Goal: Complete application form

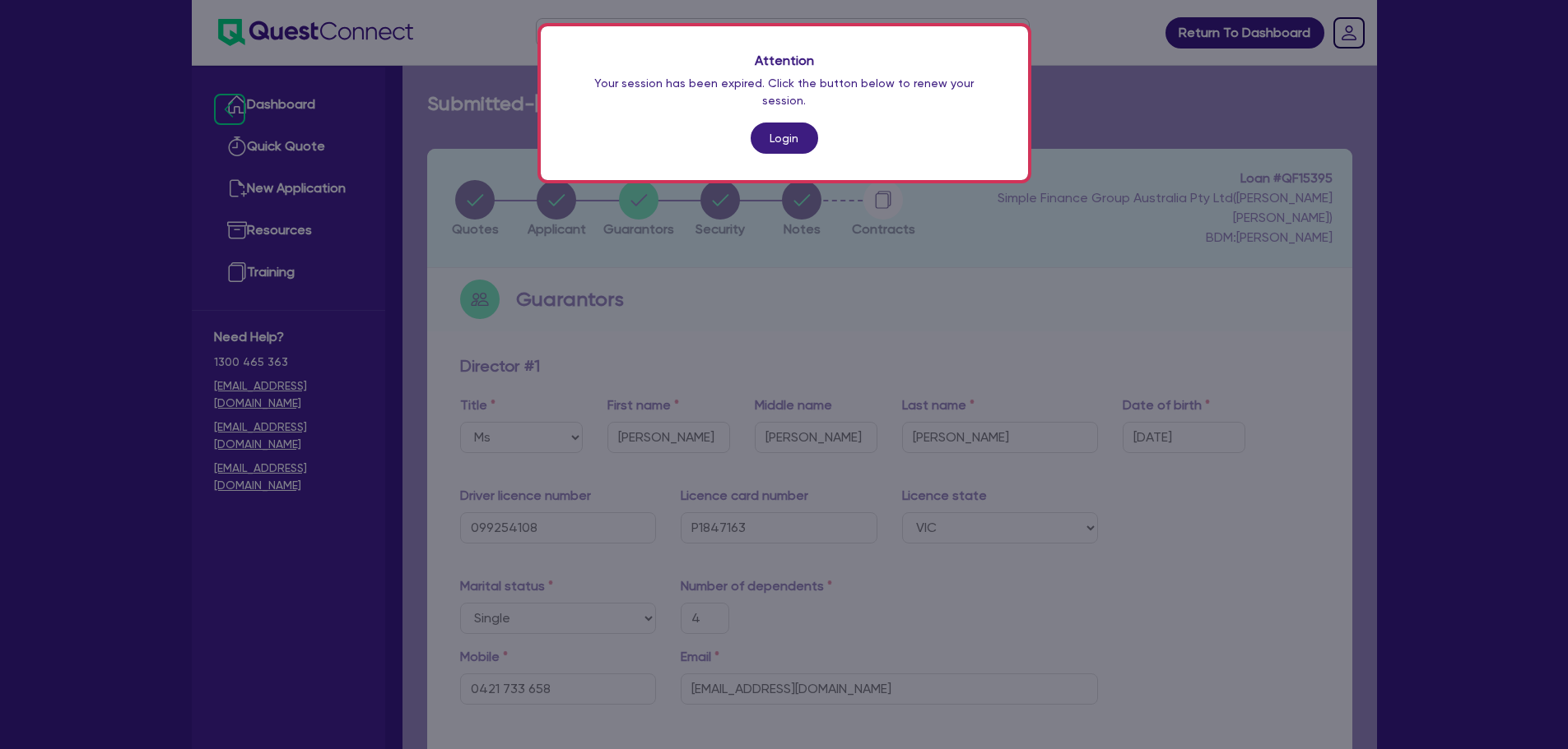
select select "MS"
select select "VIC"
select select "SINGLE"
select select "CASH"
select select "VEHICLE"
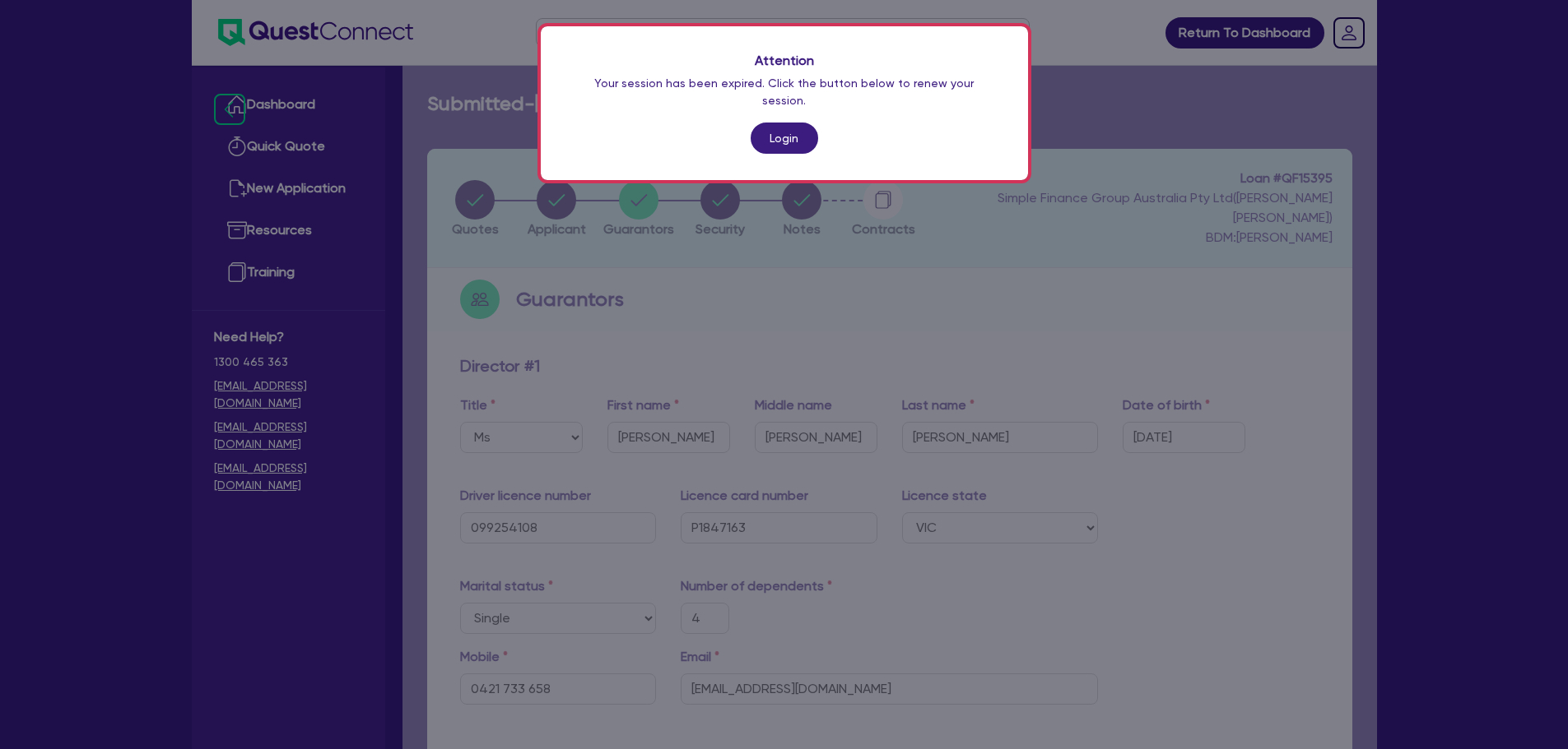
select select "HOUSEHOLD_PERSONAL"
select select "OTHER"
select select "PERSONAL_LOAN"
select select "CREDIT_CARD"
select select "VEHICLE_LOAN"
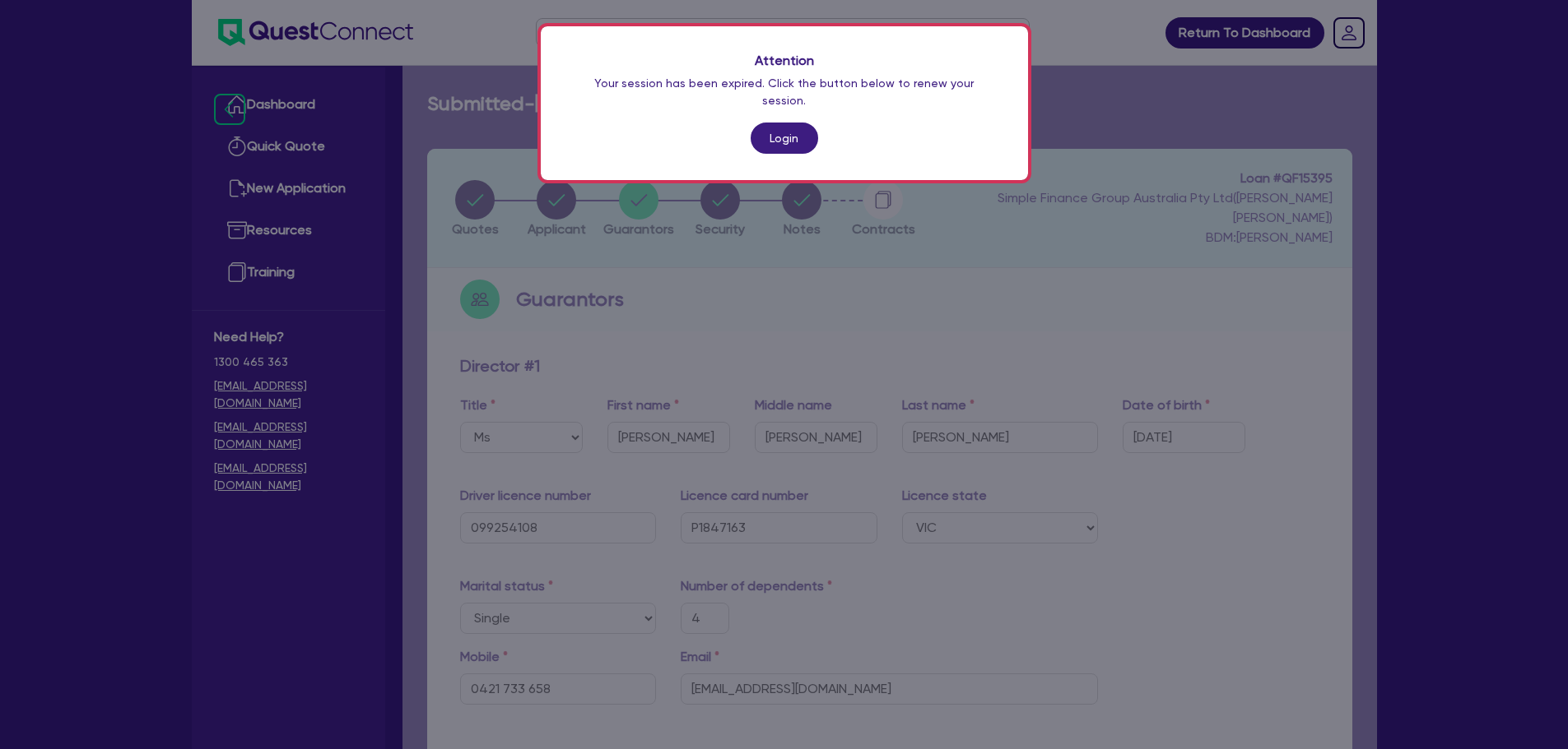
scroll to position [791, 0]
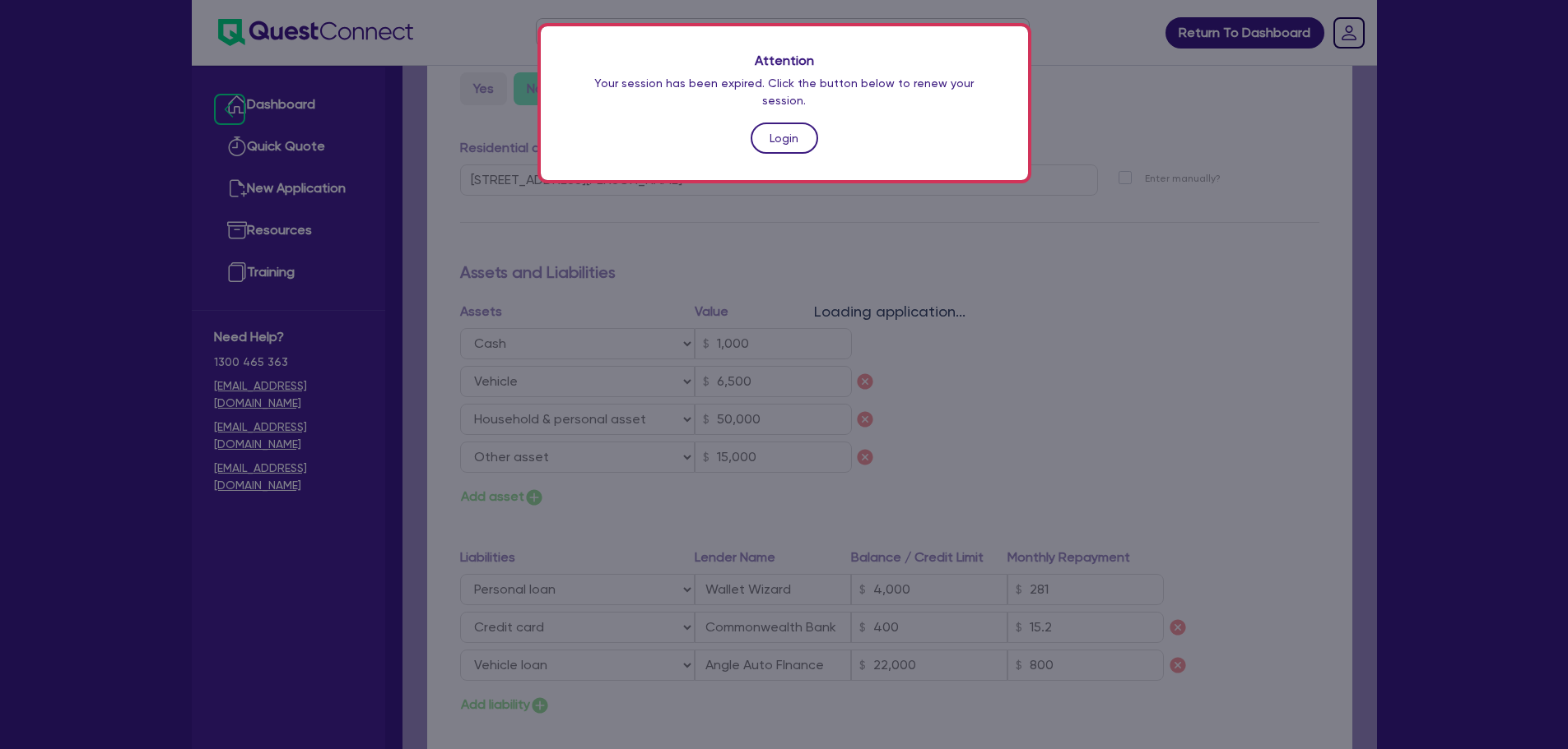
drag, startPoint x: 0, startPoint y: 0, endPoint x: 805, endPoint y: 128, distance: 815.1
click at [805, 128] on link "Login" at bounding box center [784, 138] width 68 height 31
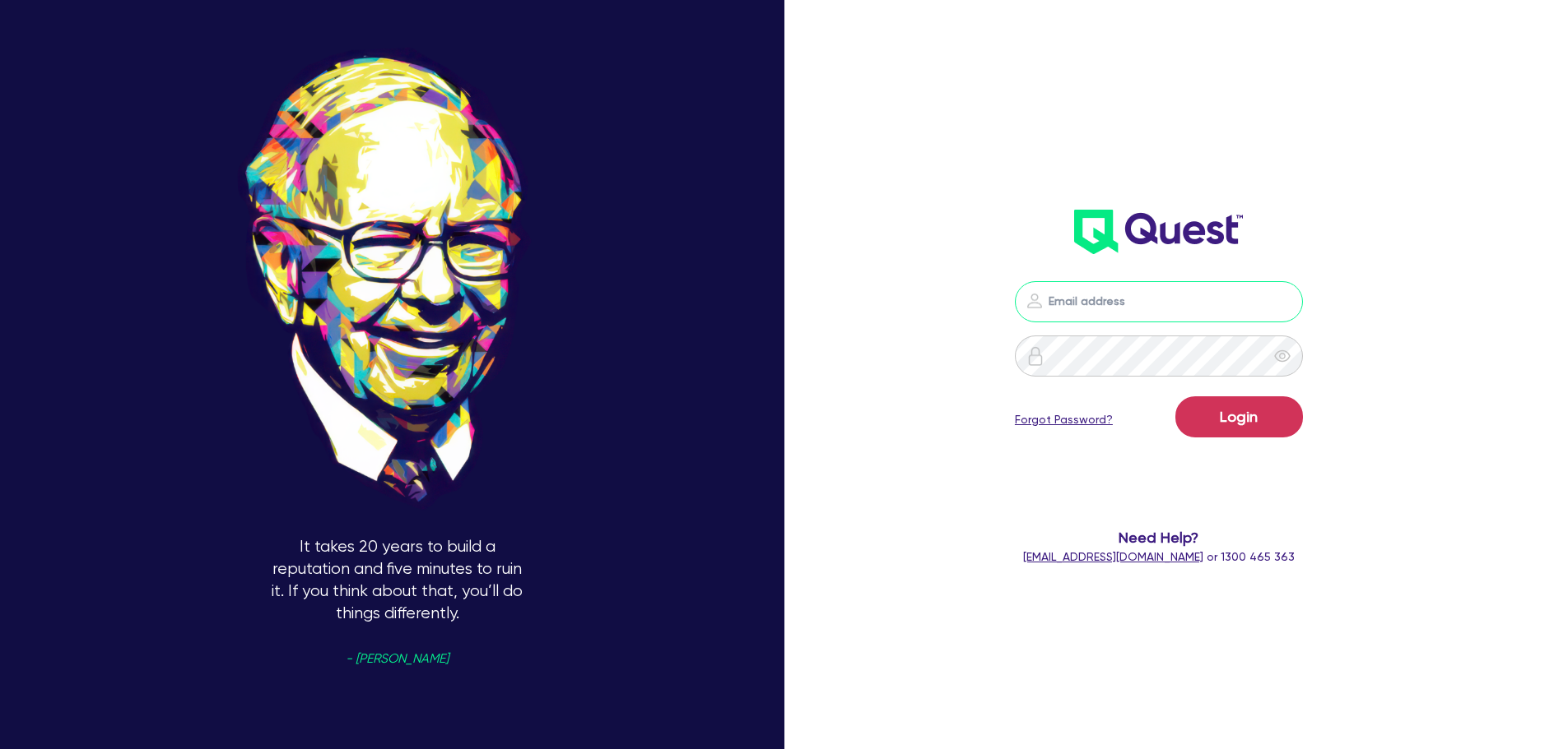
type input "[PERSON_NAME][EMAIL_ADDRESS][PERSON_NAME][DOMAIN_NAME]"
click at [1294, 443] on div "Login Forgot Password?" at bounding box center [1158, 420] width 288 height 48
click at [1270, 417] on button "Login" at bounding box center [1238, 417] width 127 height 41
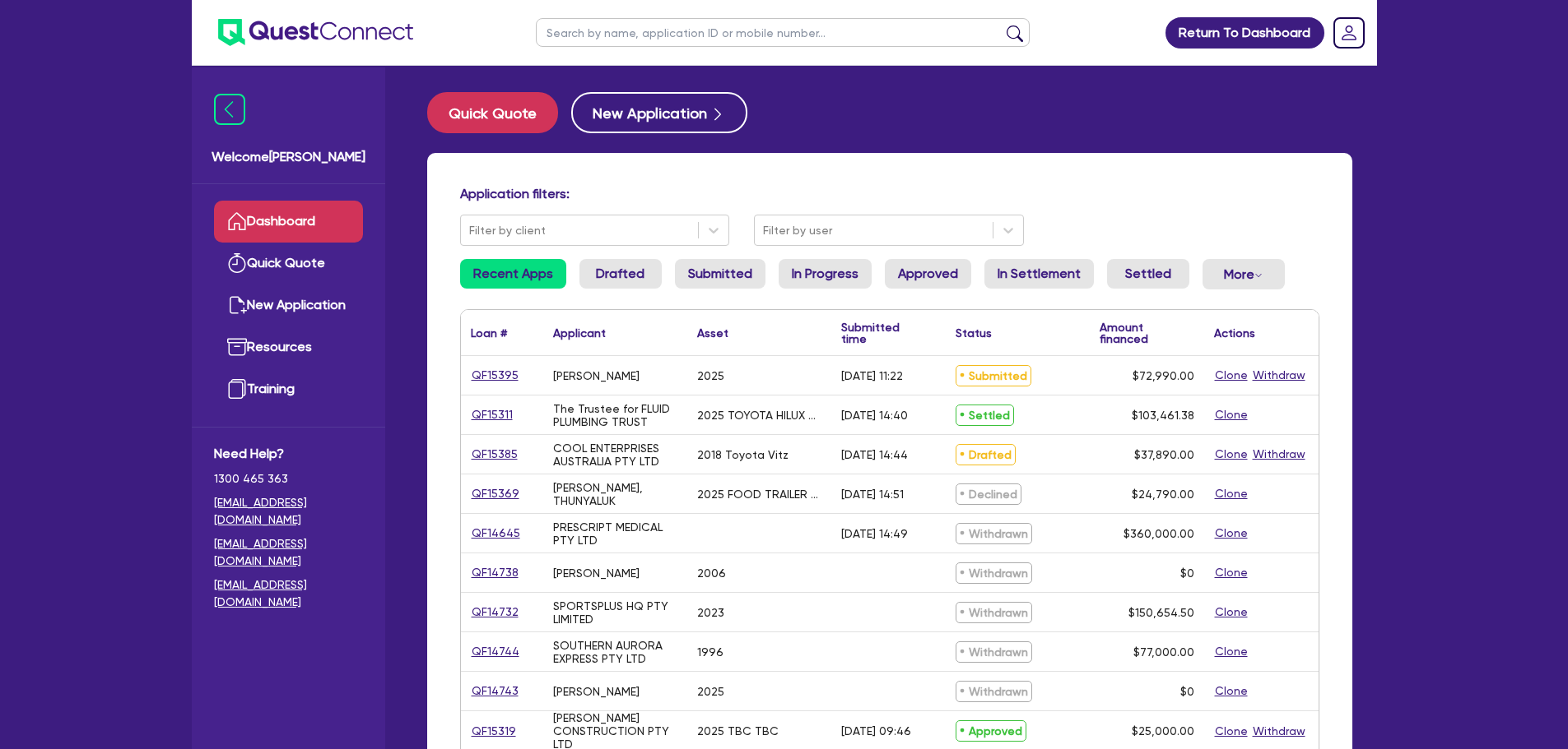
click at [1395, 235] on div "Return To Dashboard Edit Profile Logout Welcome [PERSON_NAME] Dashboard Quick Q…" at bounding box center [784, 664] width 1568 height 1329
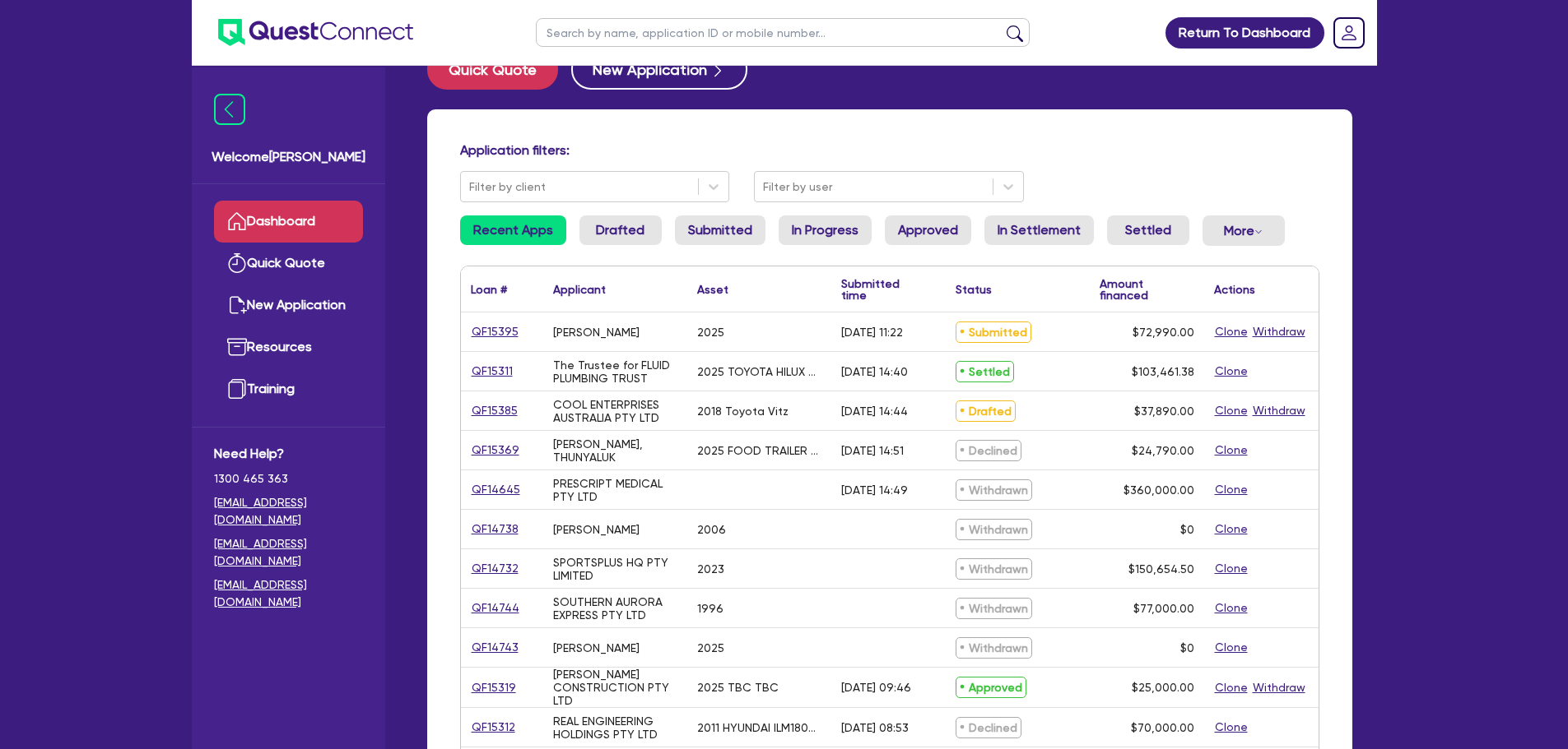
scroll to position [83, 0]
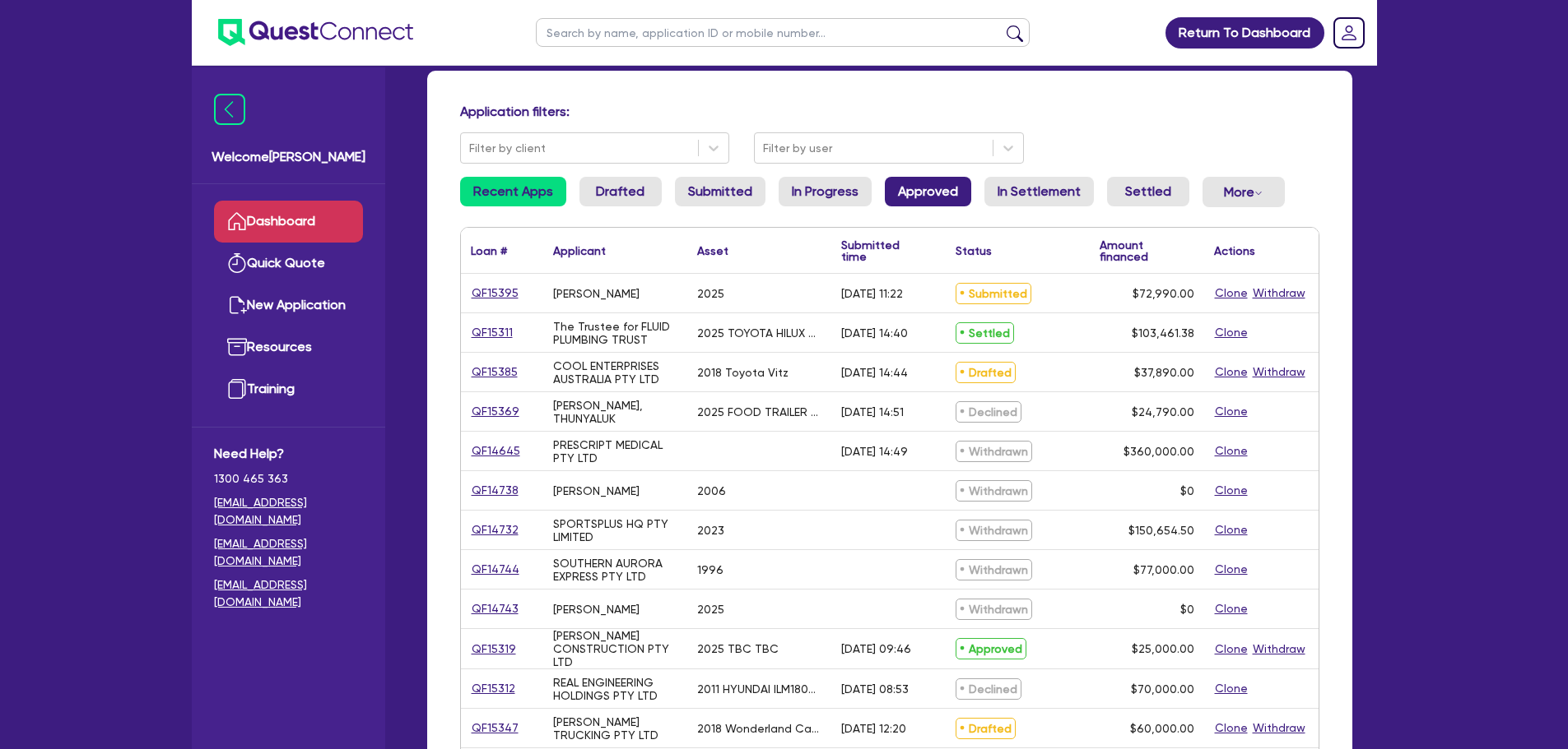
click at [905, 187] on link "Approved" at bounding box center [928, 192] width 87 height 30
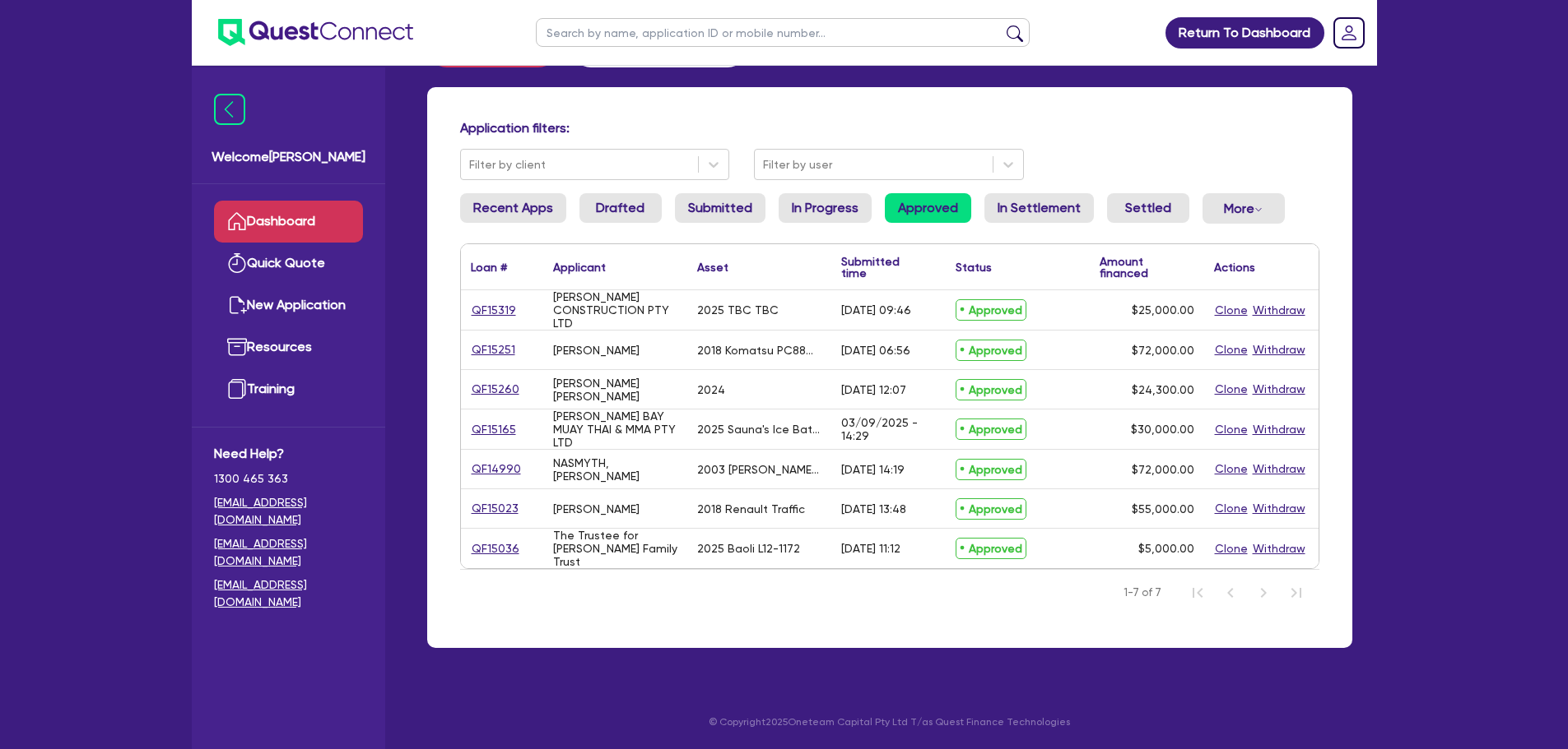
click at [285, 221] on link "Dashboard" at bounding box center [288, 221] width 149 height 42
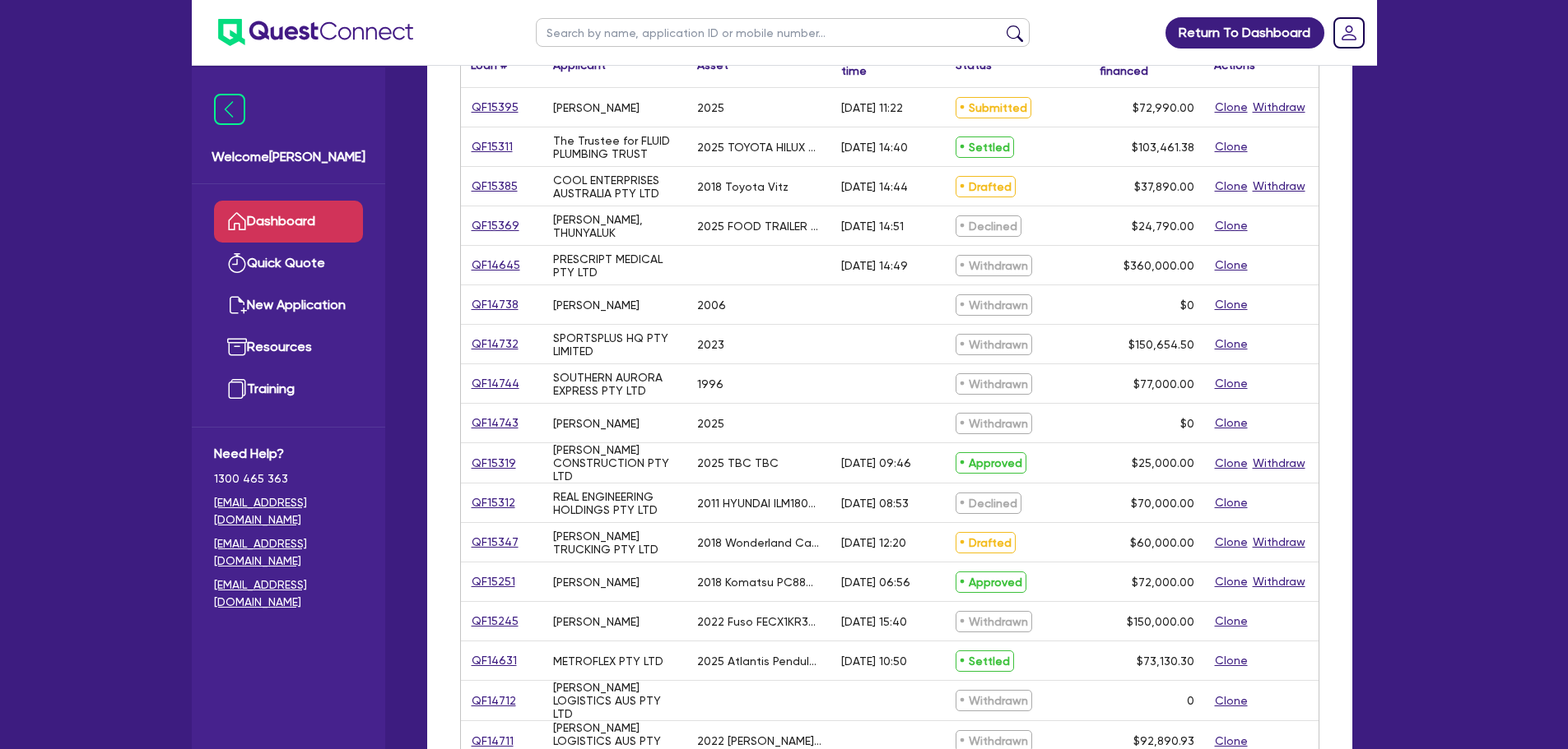
scroll to position [148, 0]
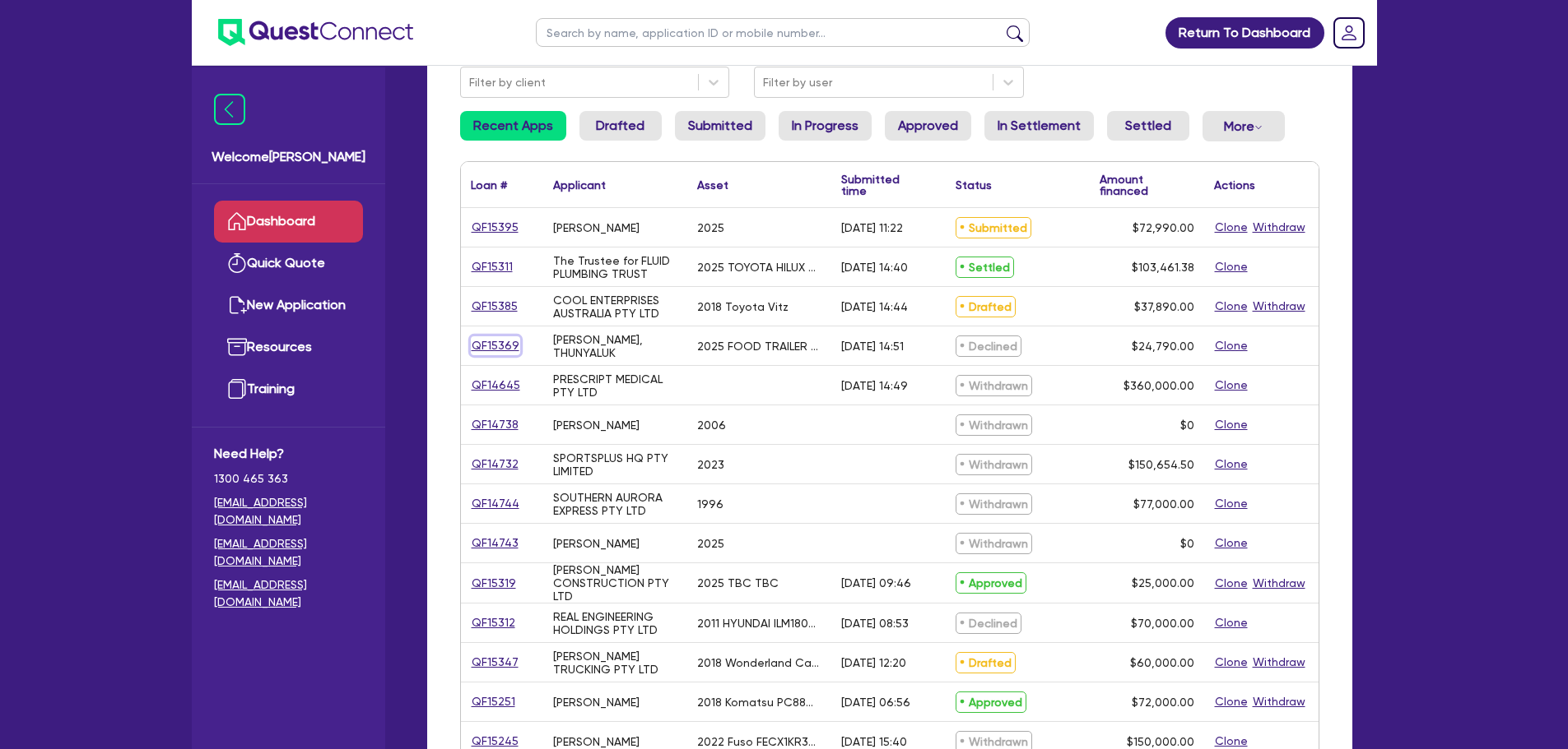
click at [481, 339] on link "QF15369" at bounding box center [496, 345] width 50 height 19
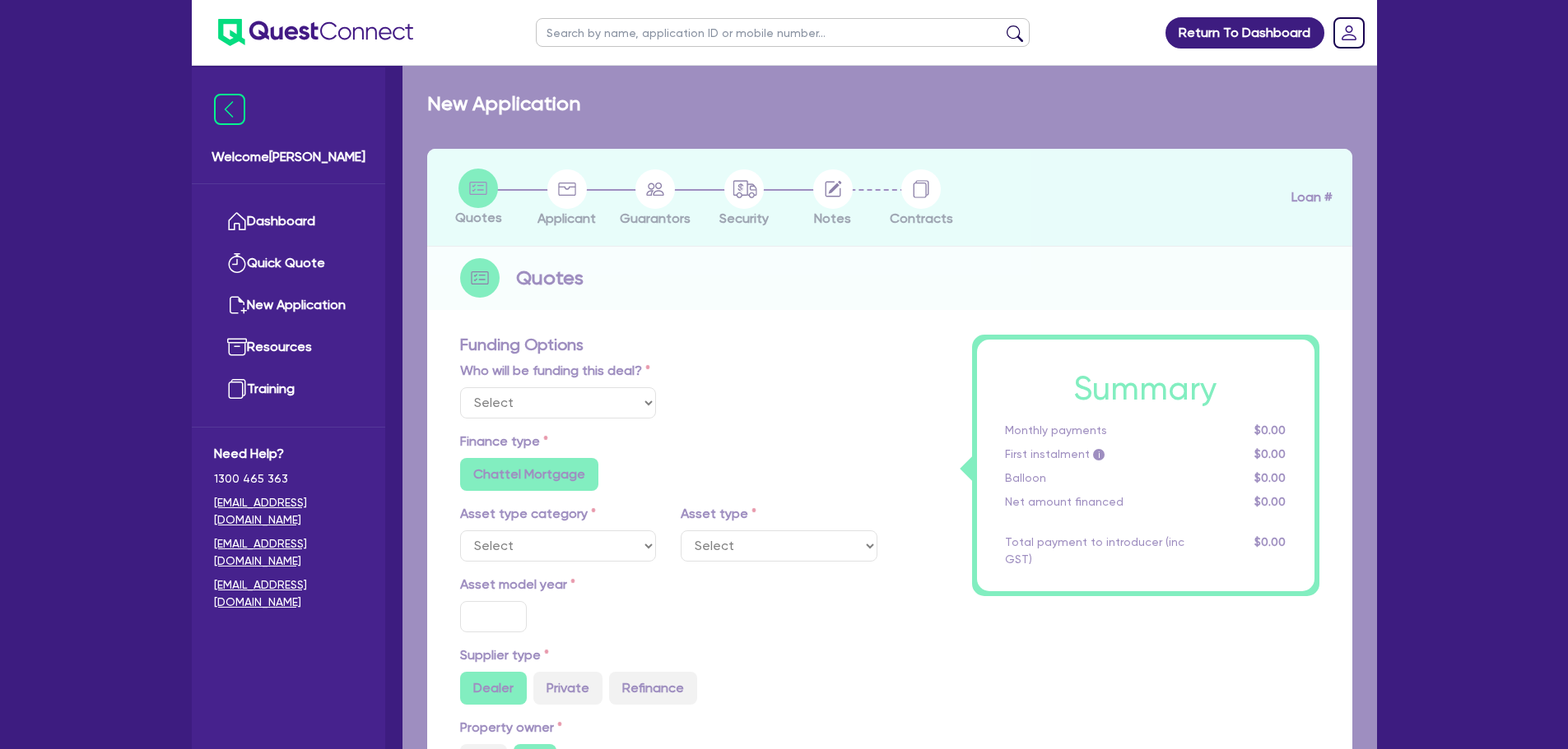
select select "Quest Finance - Own Book"
select select "PRIMARY_ASSETS"
type input "2025"
type input "24,790"
type input "10"
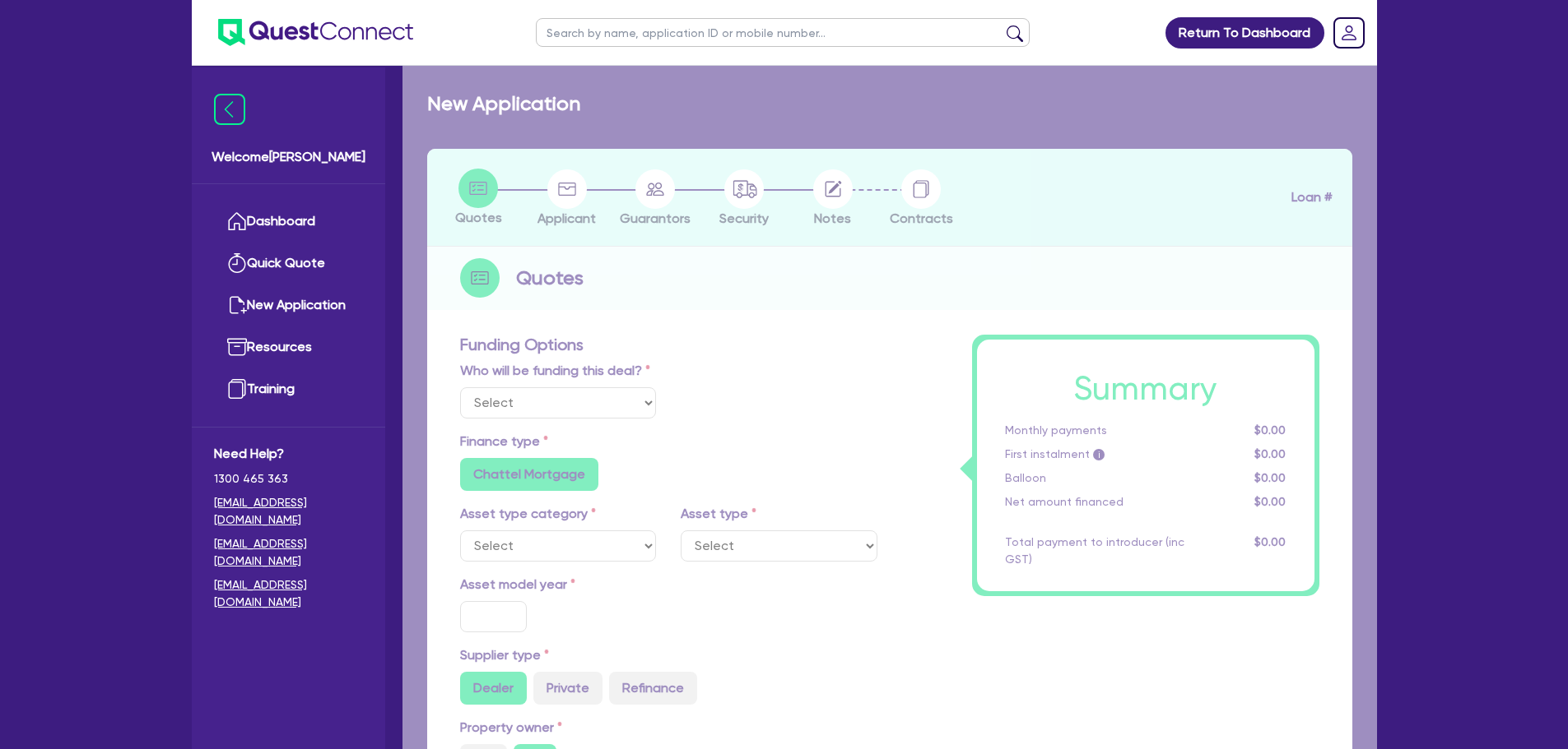
type input "2,479"
type input "17"
select select "TRAILERS"
